Goal: Information Seeking & Learning: Learn about a topic

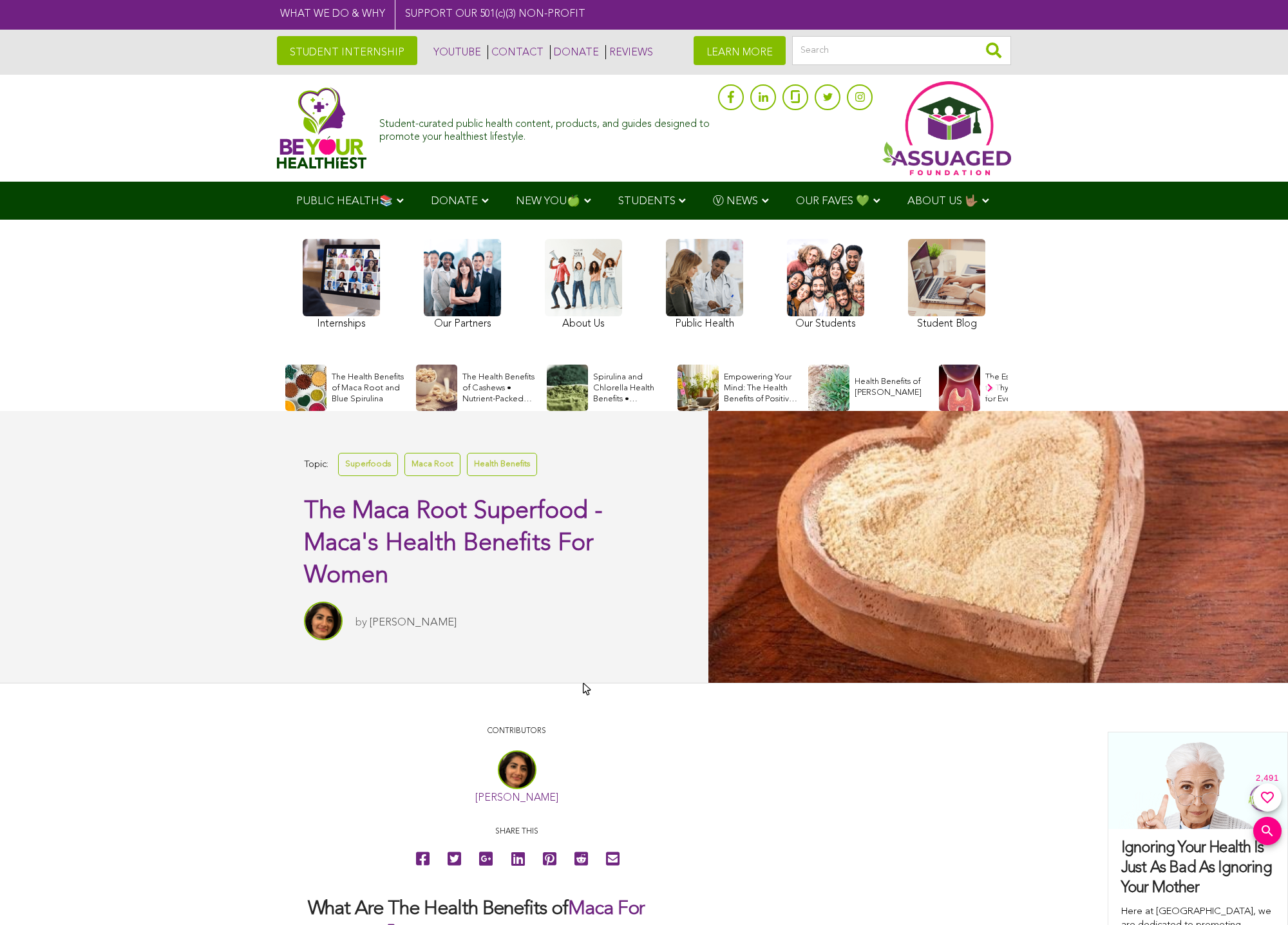
scroll to position [193, 0]
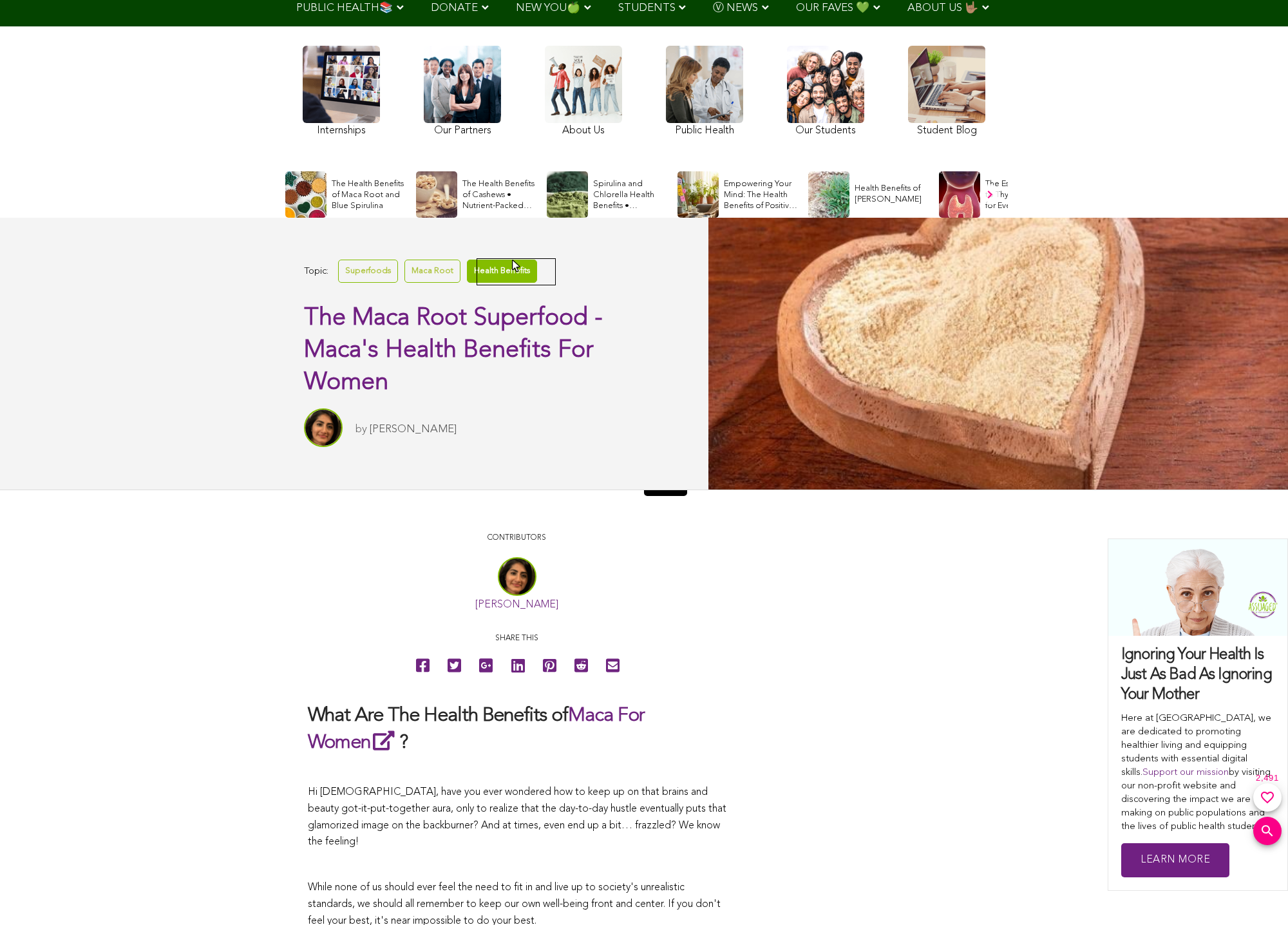
click at [511, 260] on link "Health Benefits" at bounding box center [501, 270] width 70 height 22
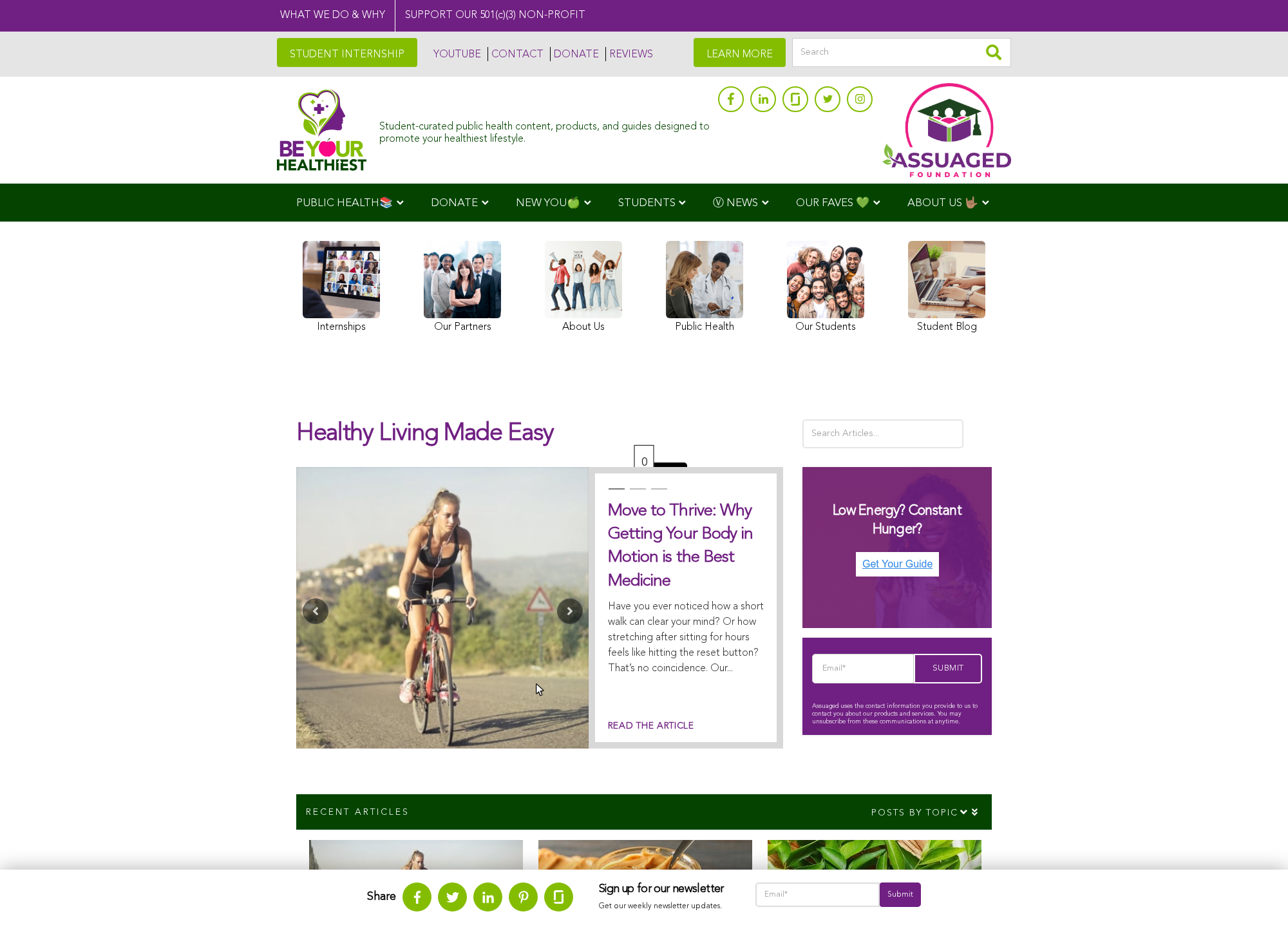
scroll to position [387, 0]
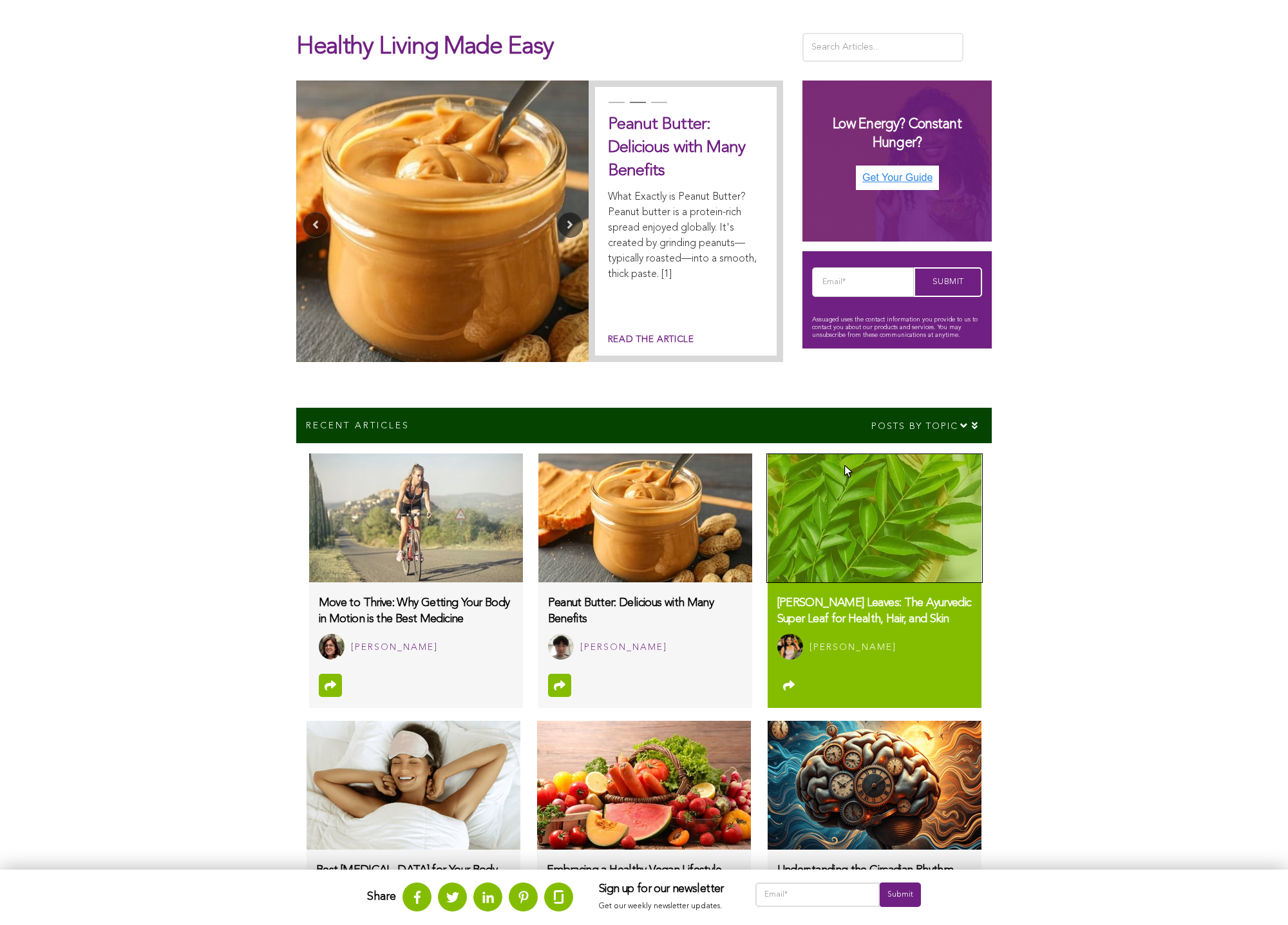
click at [844, 471] on img at bounding box center [875, 518] width 214 height 129
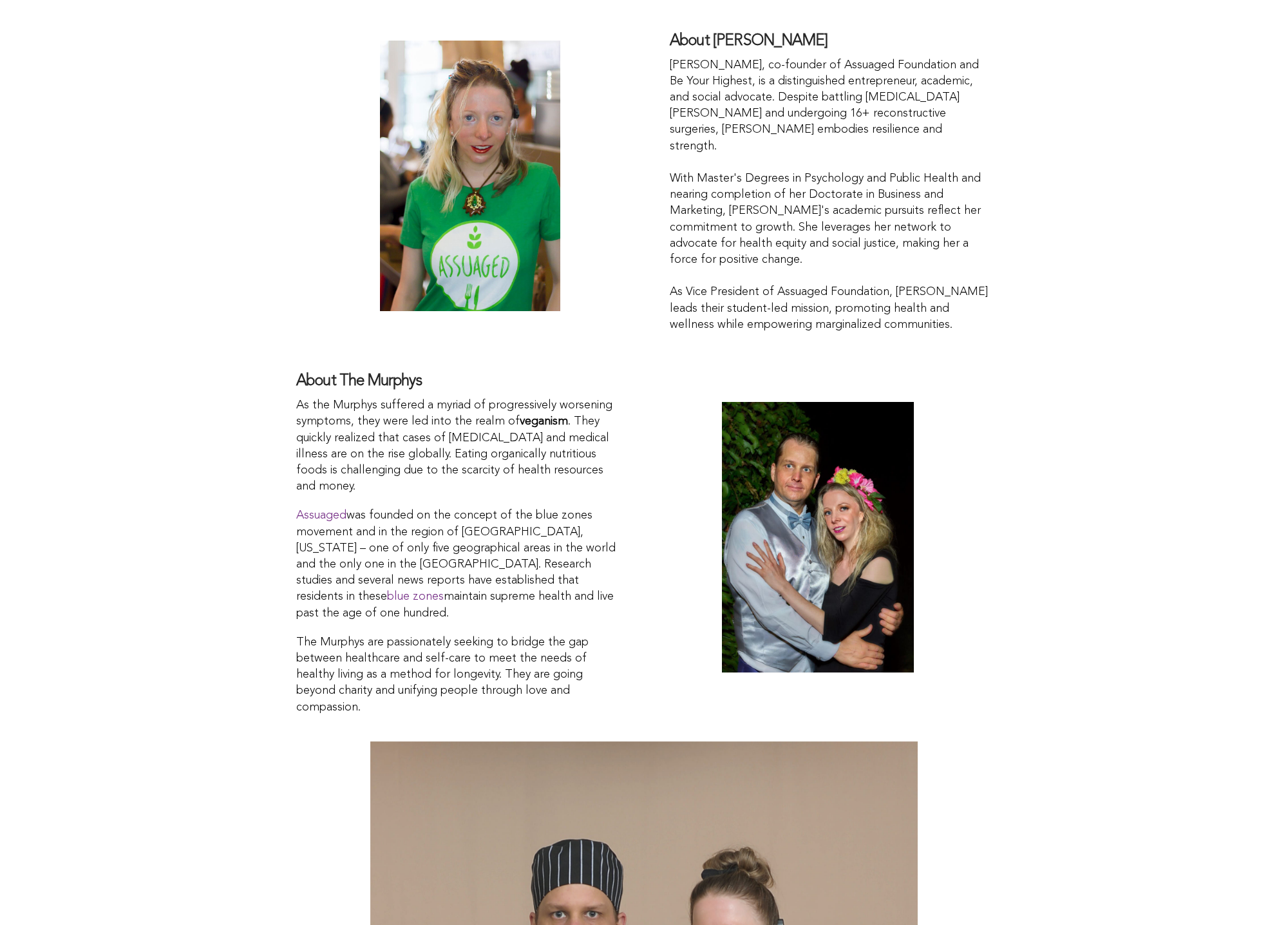
scroll to position [2448, 0]
